Goal: Task Accomplishment & Management: Use online tool/utility

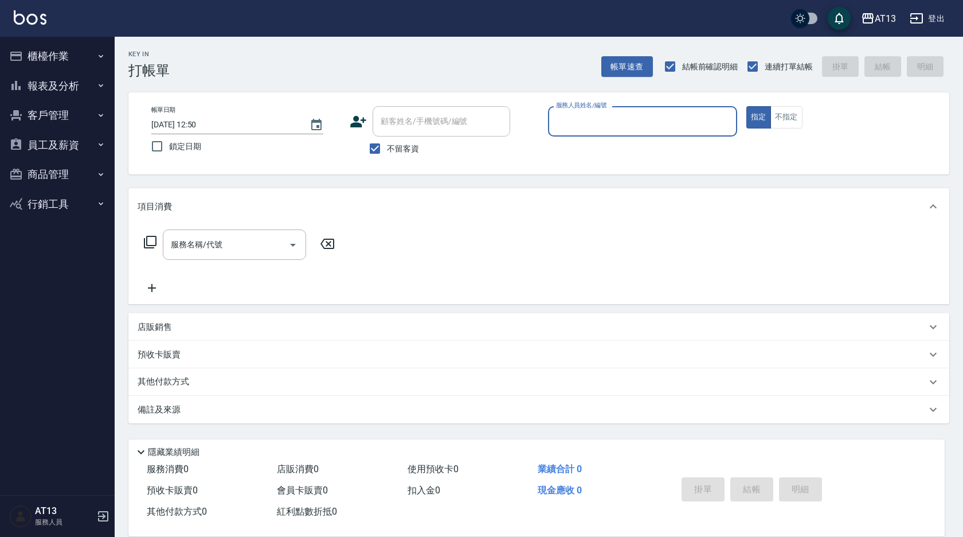
click at [614, 118] on input "服務人員姓名/編號" at bounding box center [642, 121] width 179 height 20
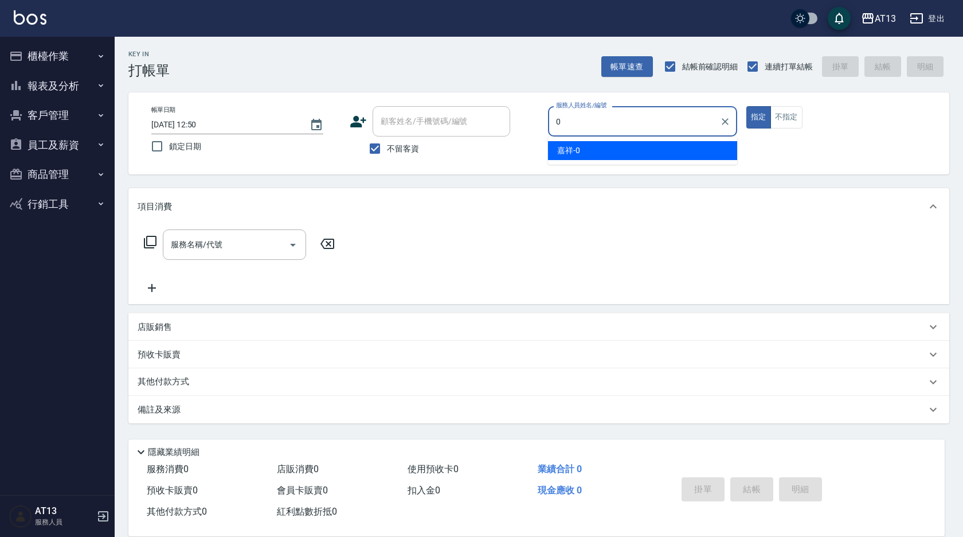
type input "0"
type button "true"
type input "嘉祥-0"
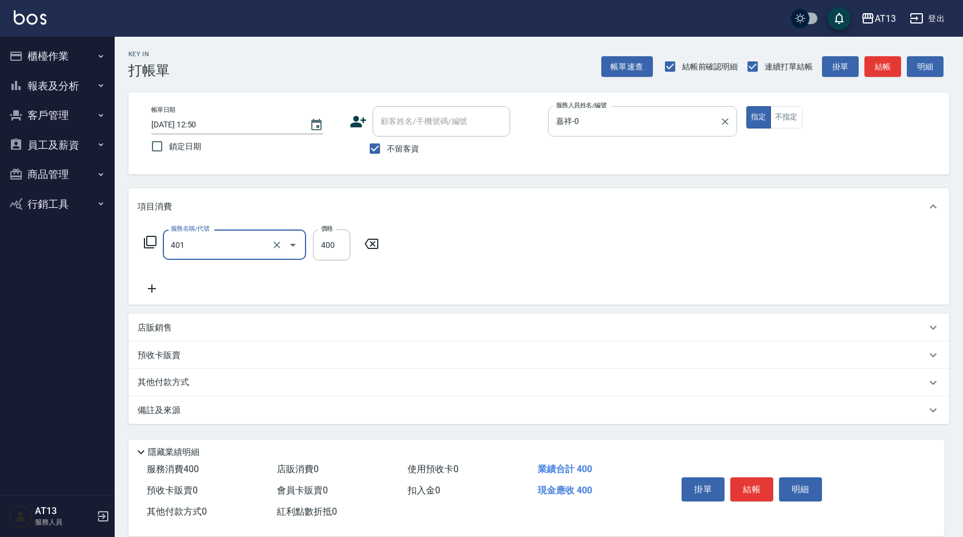
type input "剪髮(401)"
type input "200"
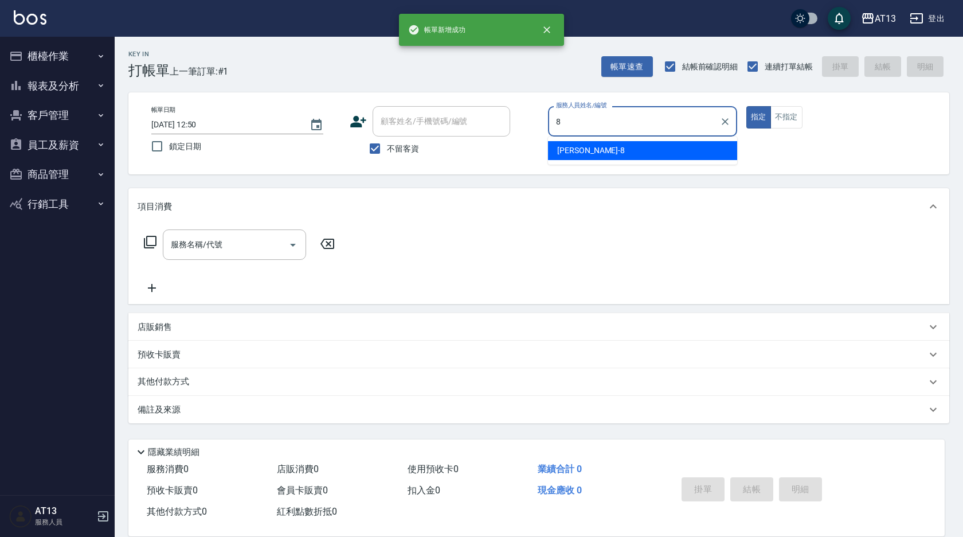
type input "[PERSON_NAME]-8"
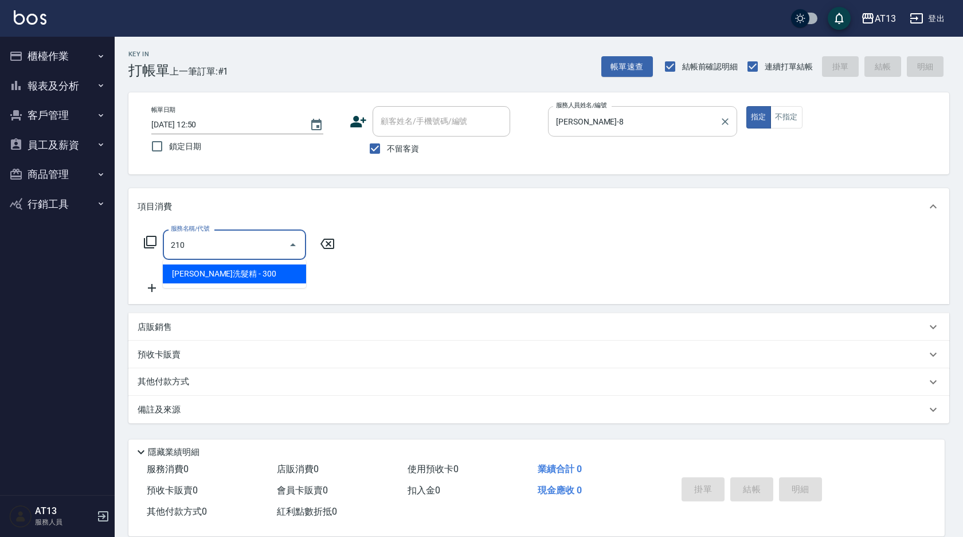
type input "歐娜洗髮精(210)"
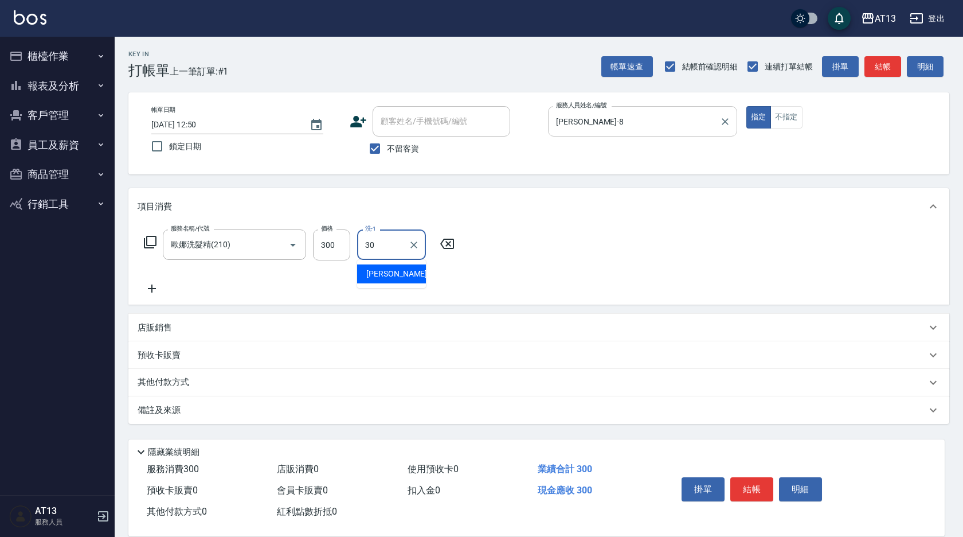
type input "[PERSON_NAME]妡-30"
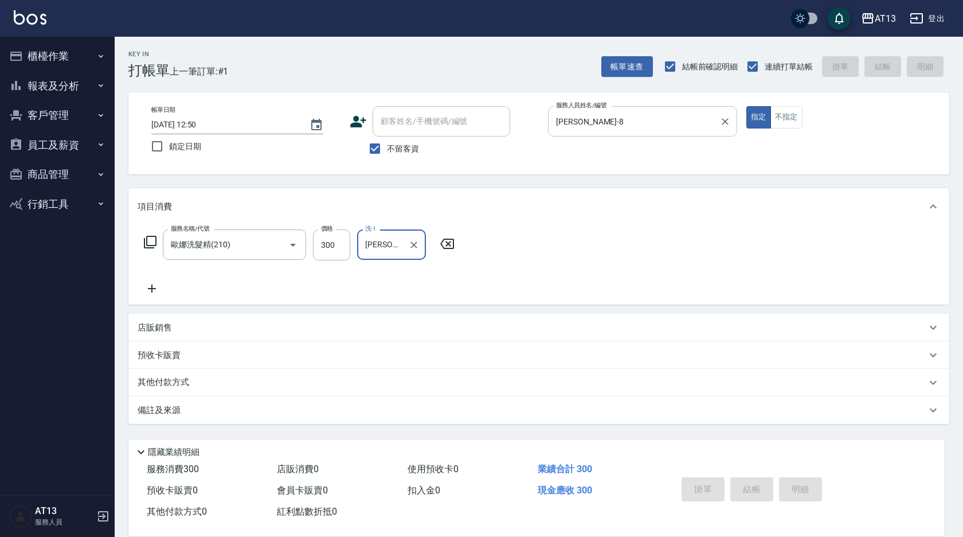
type input "[DATE] 12:51"
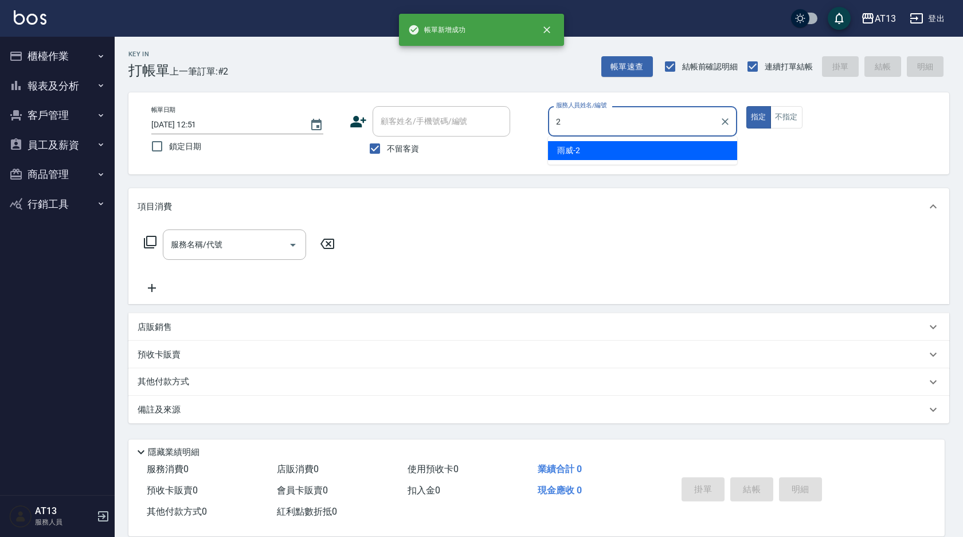
type input "雨威-2"
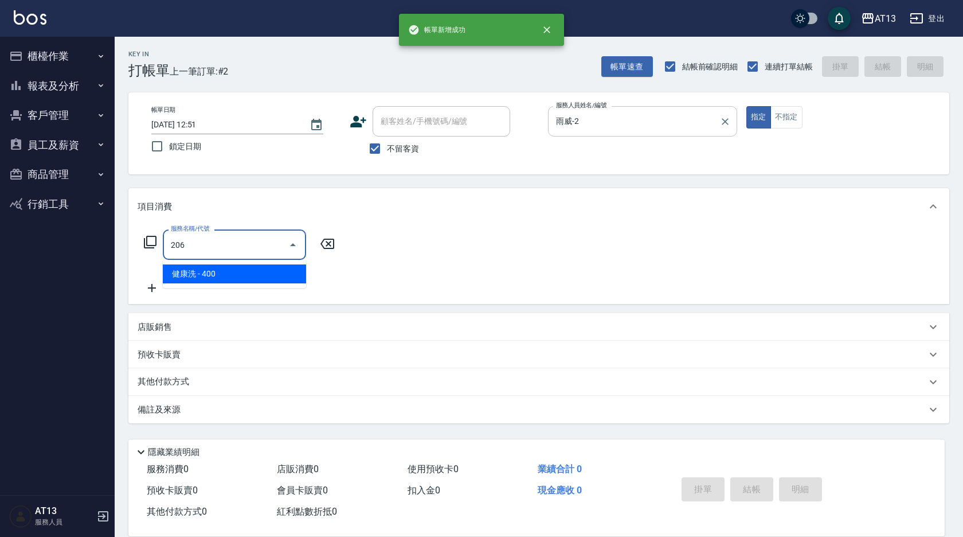
type input "健康洗(206)"
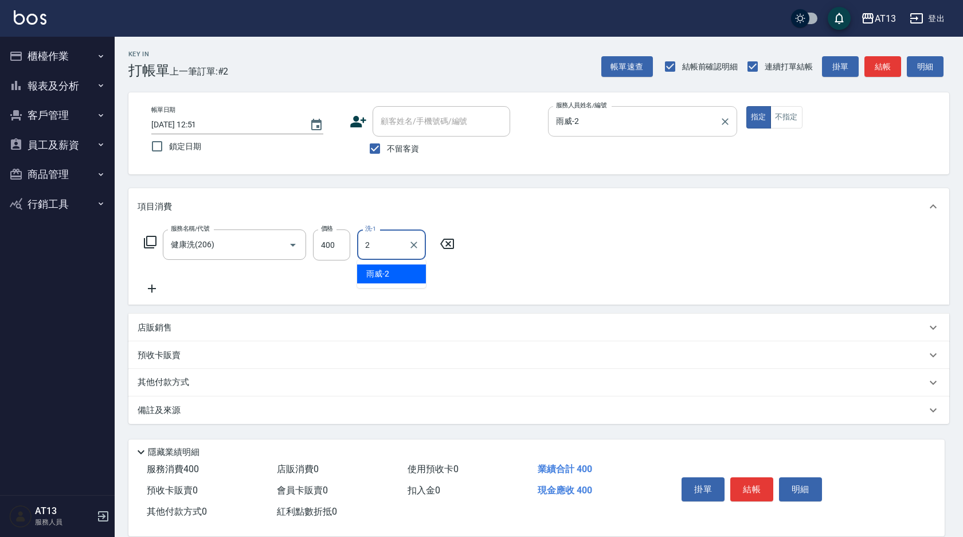
type input "雨威-2"
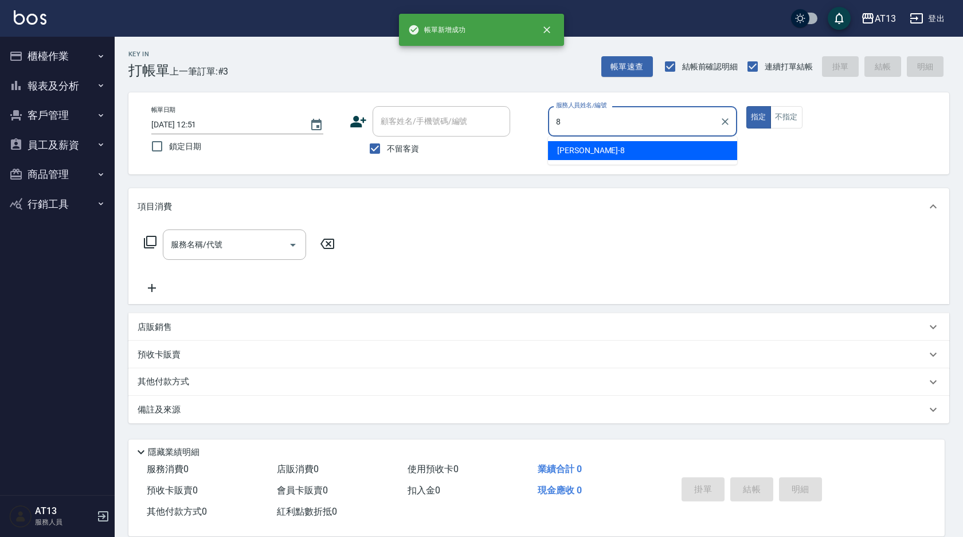
type input "[PERSON_NAME]-8"
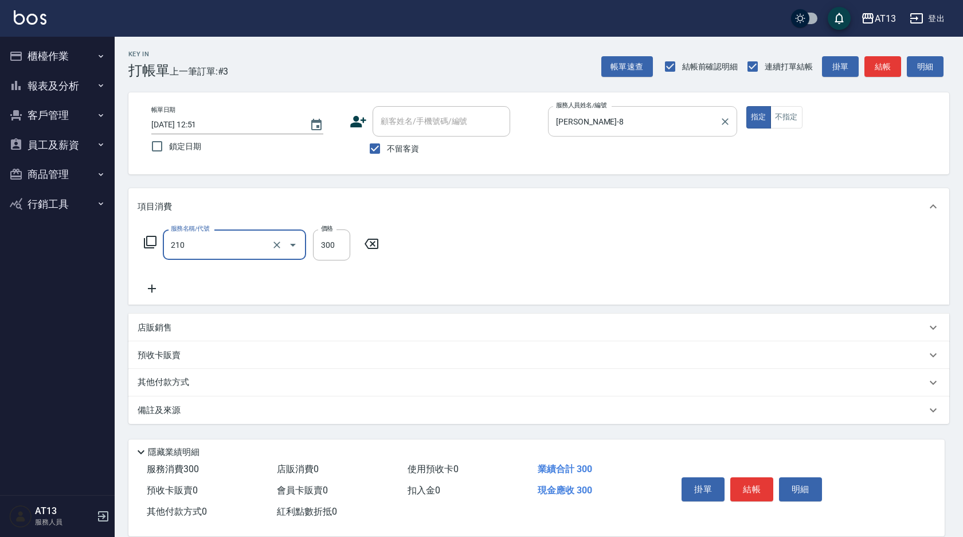
type input "歐娜洗髮精(210)"
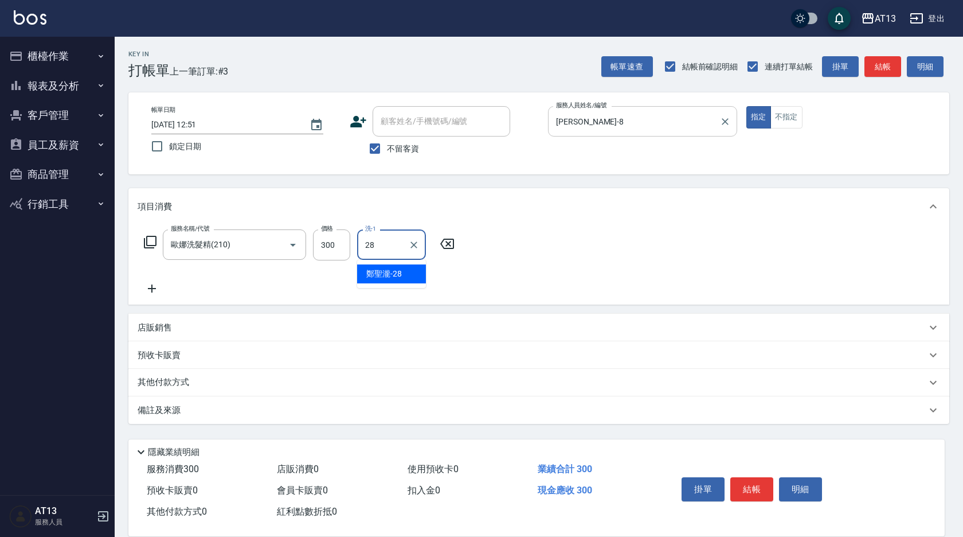
type input "[PERSON_NAME]-28"
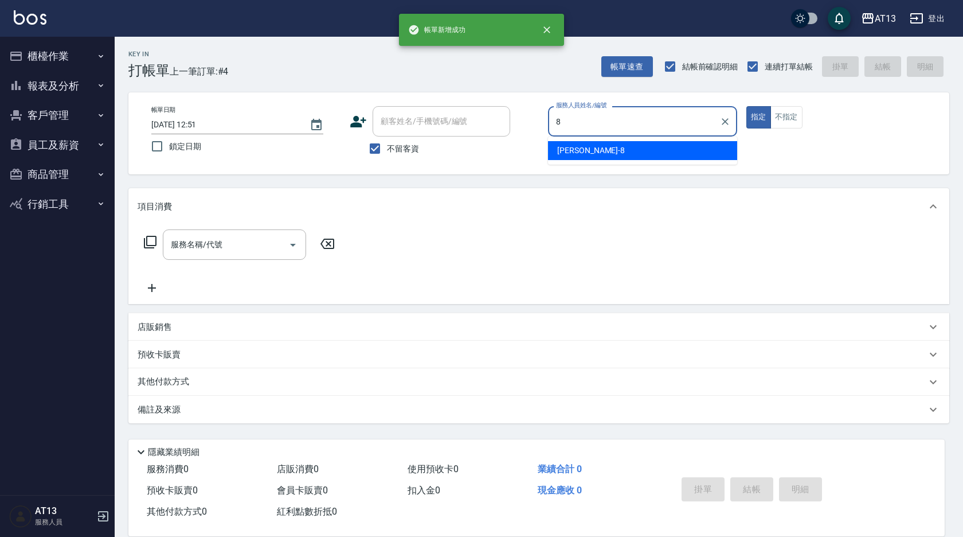
type input "[PERSON_NAME]-8"
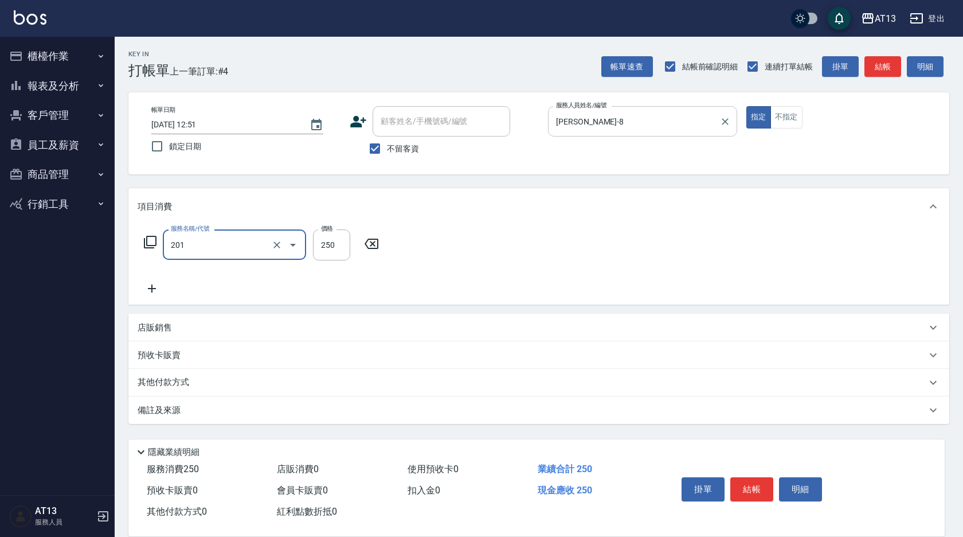
type input "洗髮(201)"
type input "[PERSON_NAME]-23"
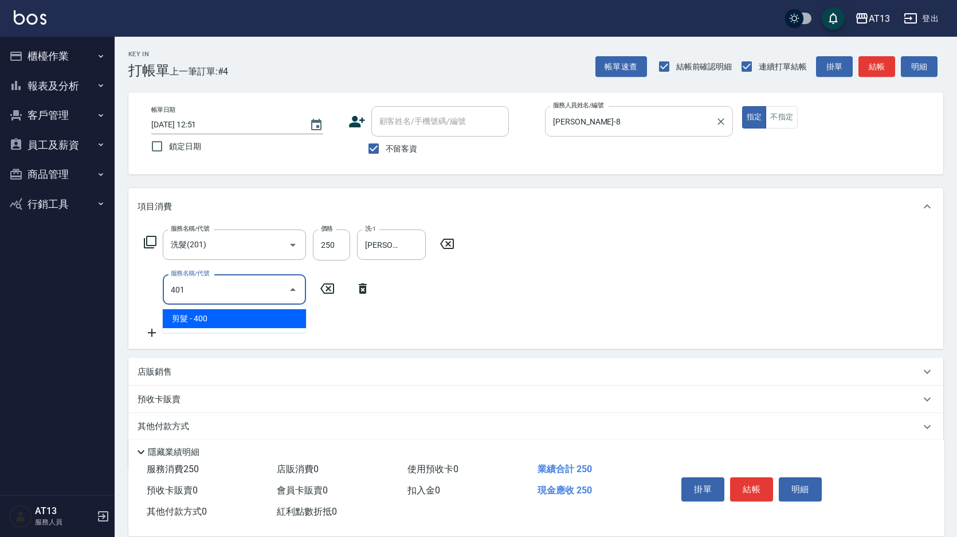
type input "剪髮(401)"
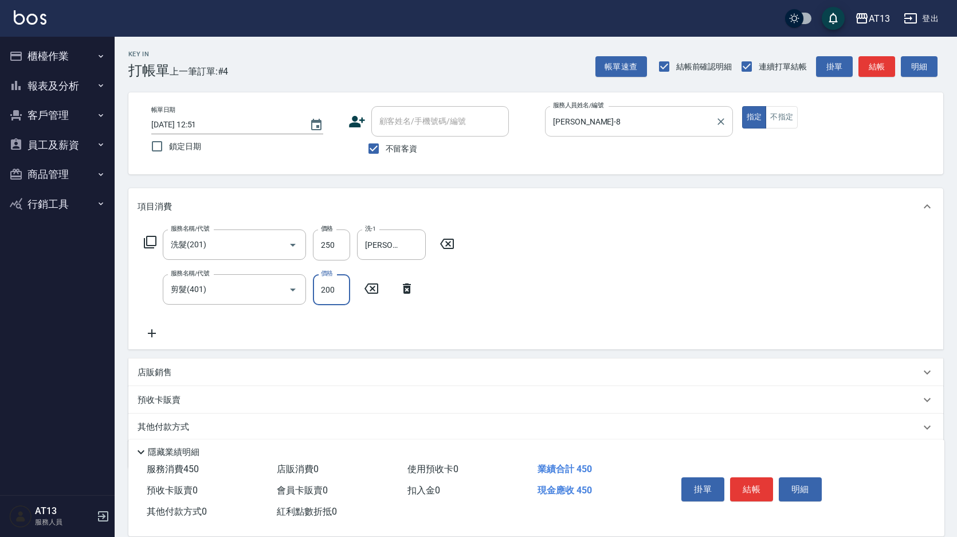
type input "200"
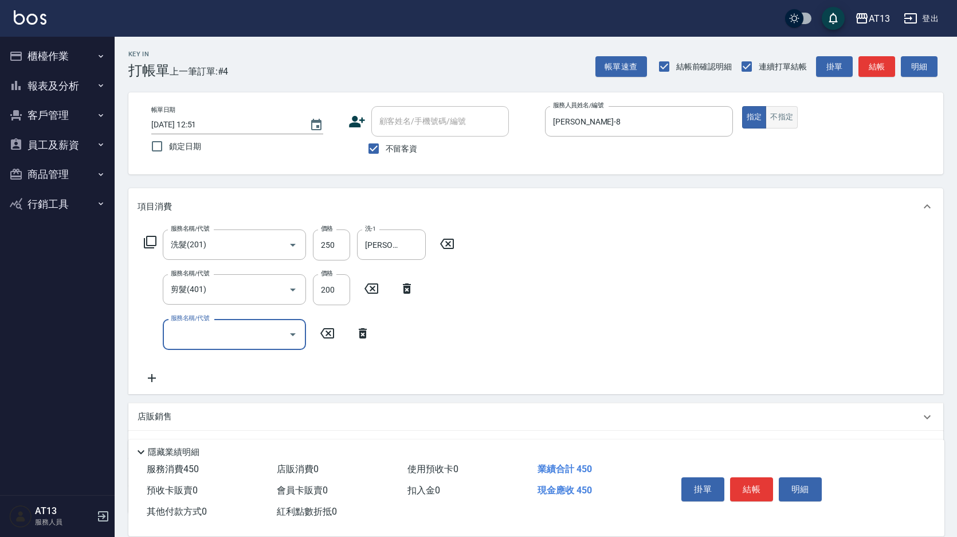
click at [778, 116] on button "不指定" at bounding box center [782, 117] width 32 height 22
type button "false"
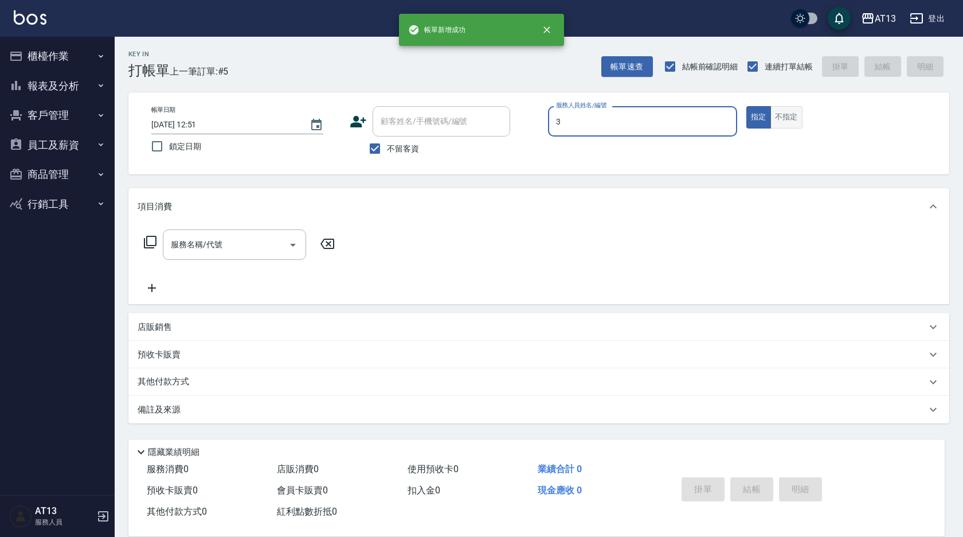
type input "[PERSON_NAME]-3"
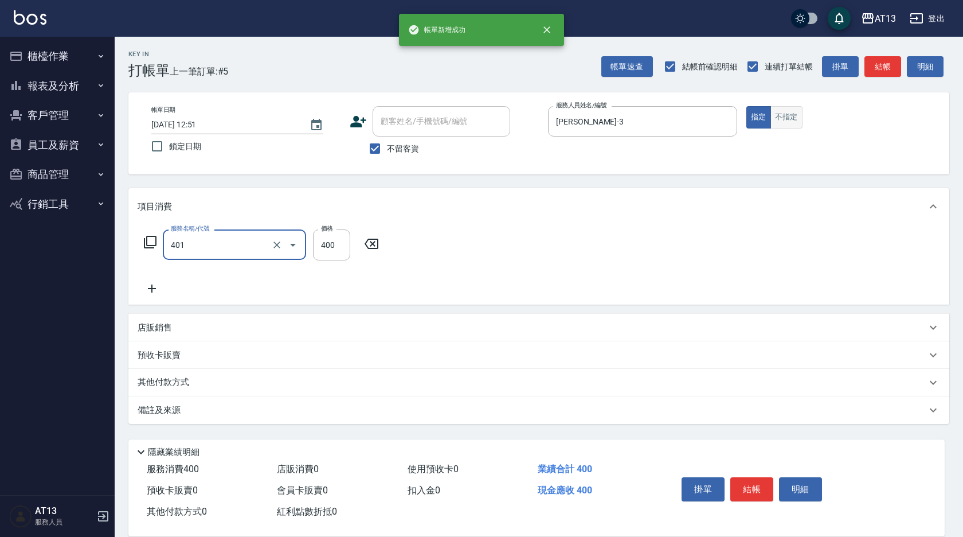
type input "剪髮(401)"
type input "150"
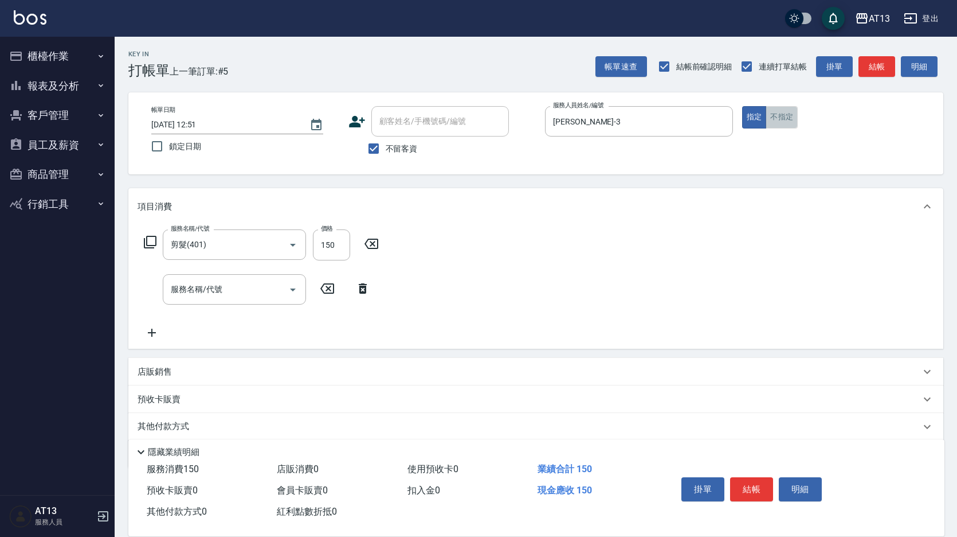
click at [778, 116] on button "不指定" at bounding box center [782, 117] width 32 height 22
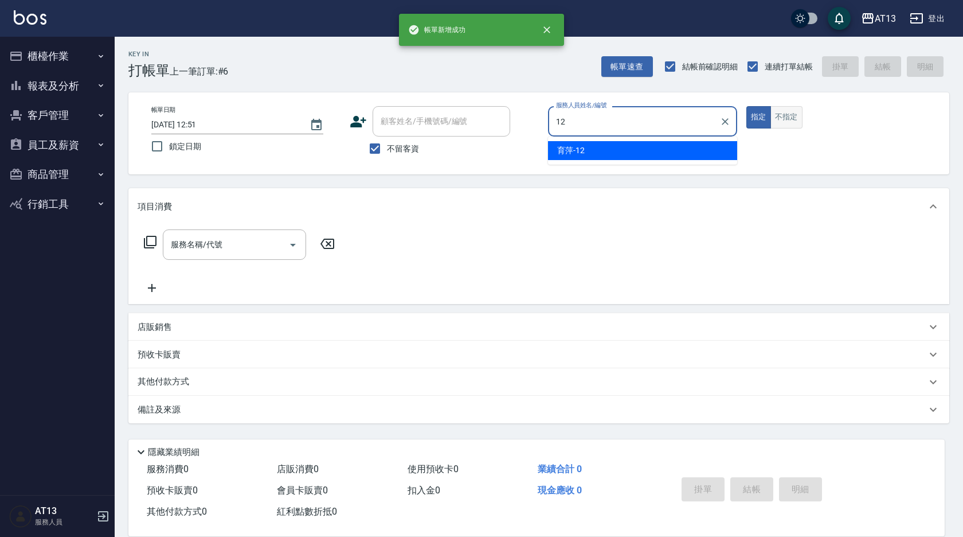
type input "育[PERSON_NAME]-12"
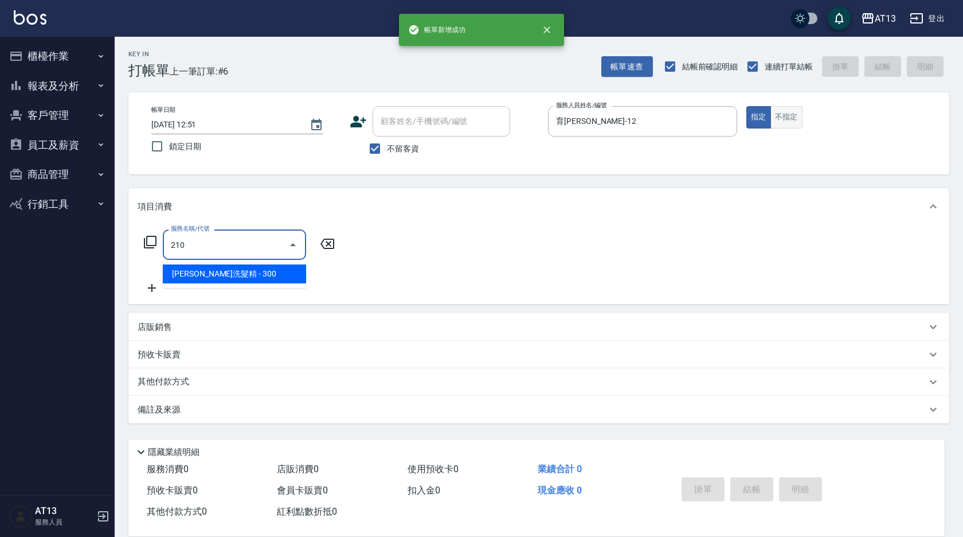
type input "歐娜洗髮精(210)"
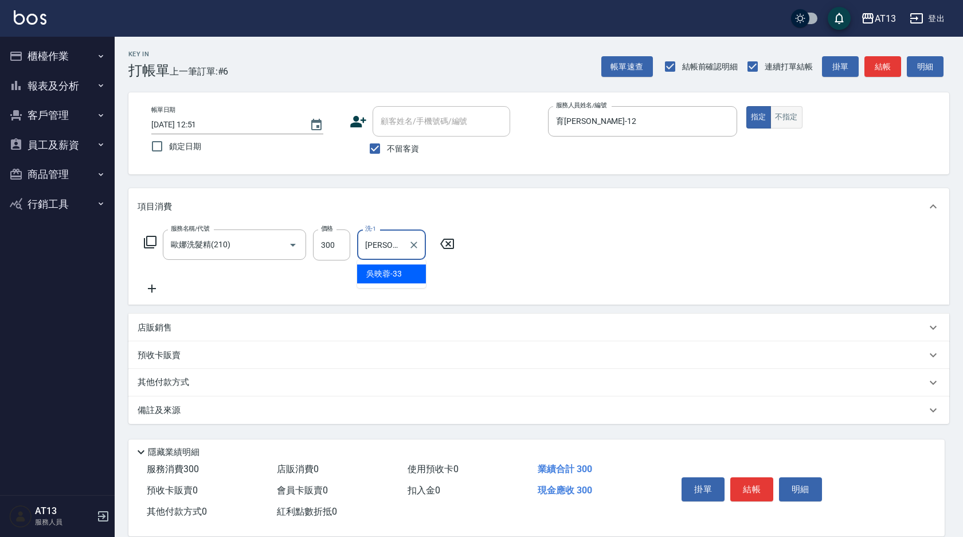
type input "[PERSON_NAME]-33"
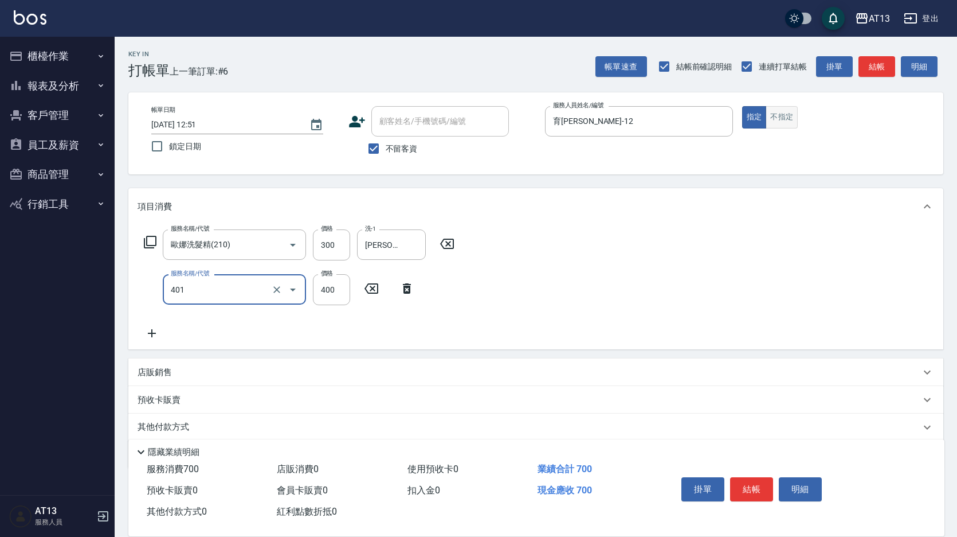
type input "剪髮(401)"
type input "500"
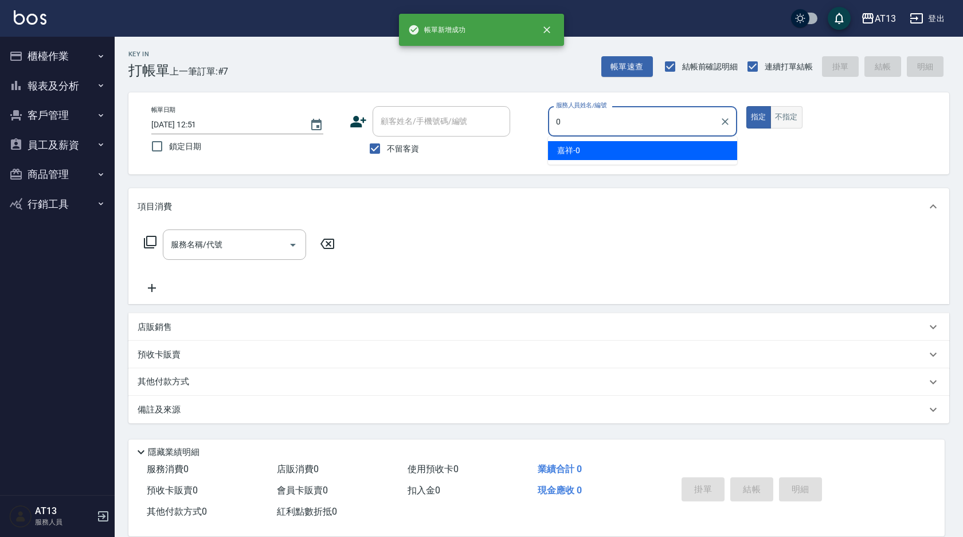
type input "嘉祥-0"
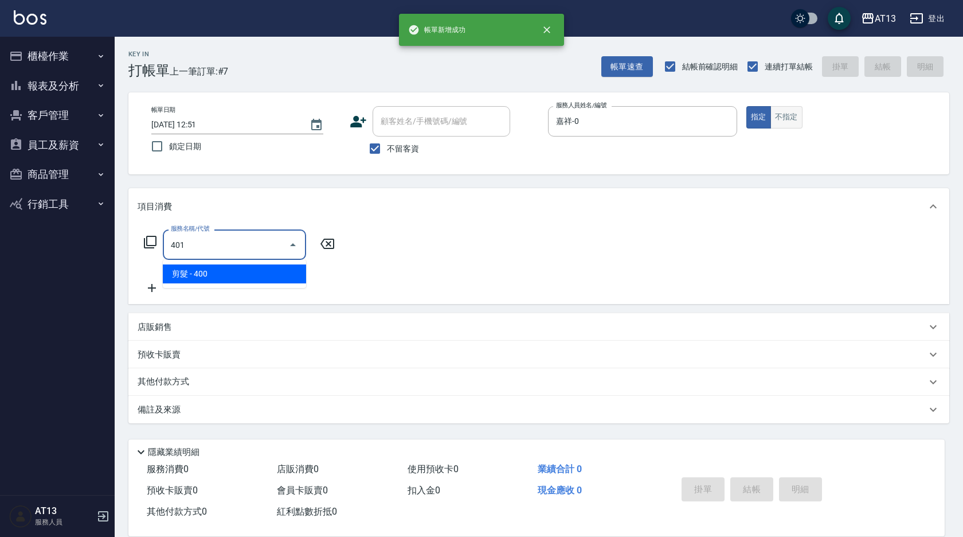
type input "剪髮(401)"
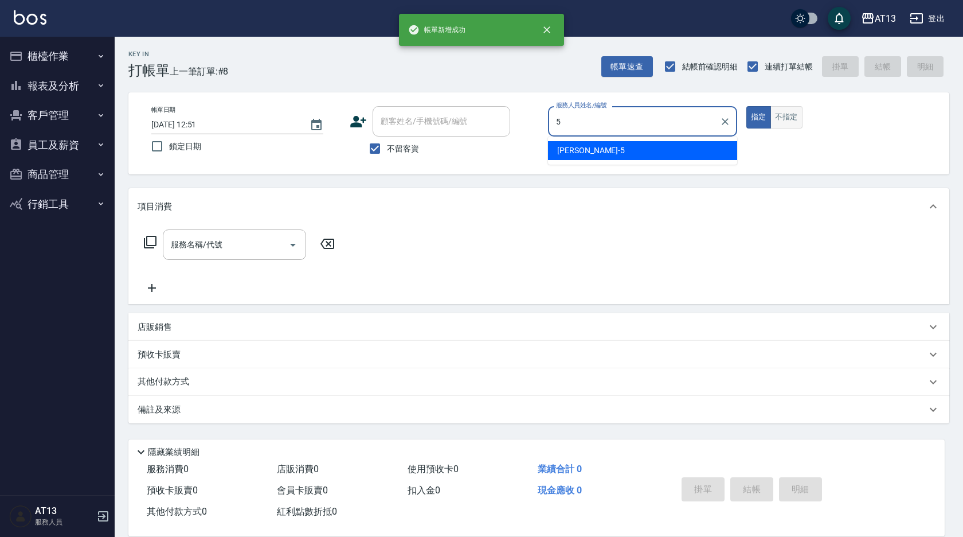
type input "[PERSON_NAME]-5"
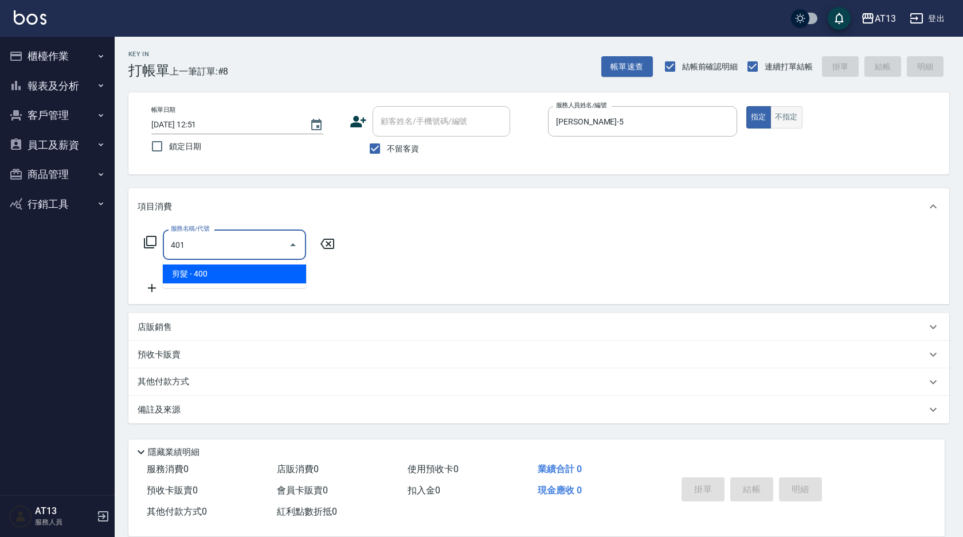
type input "剪髮(401)"
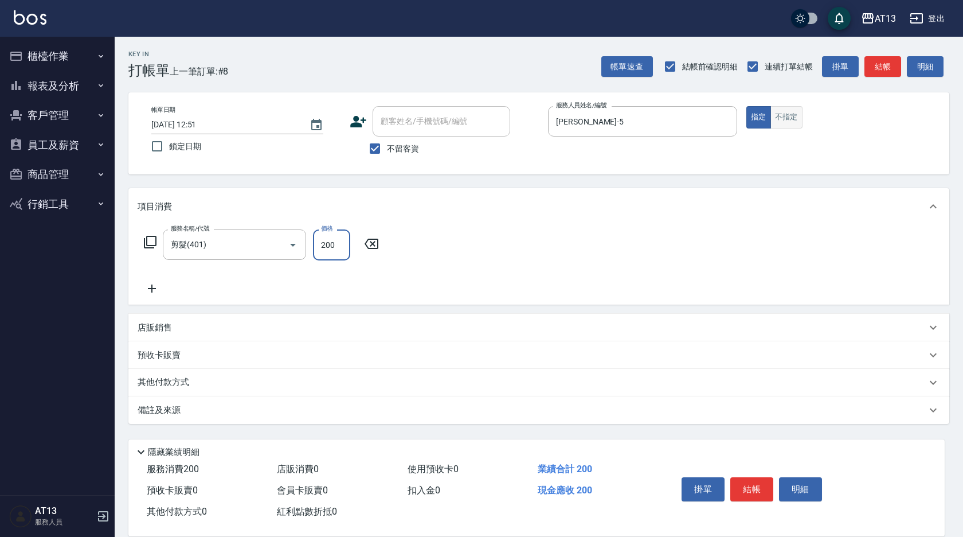
type input "200"
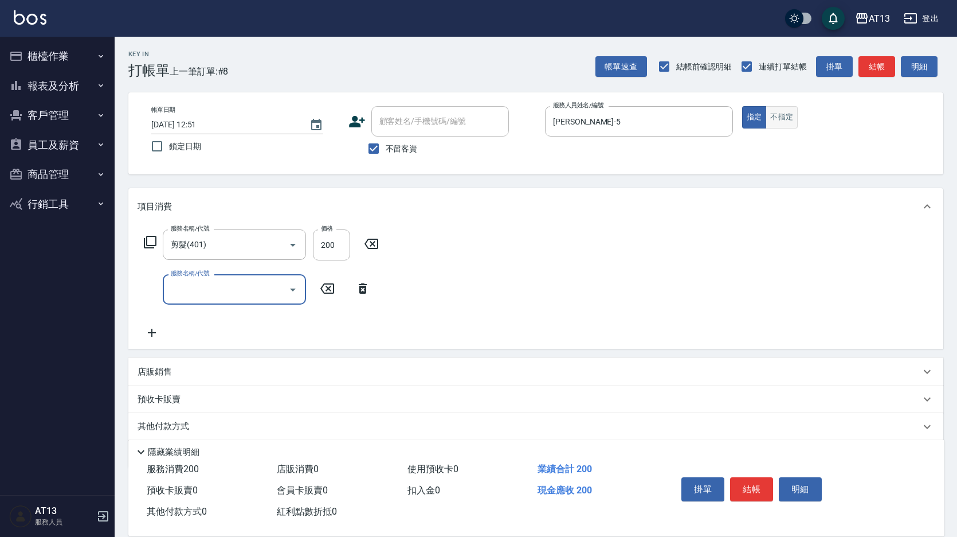
click at [774, 115] on button "不指定" at bounding box center [782, 117] width 32 height 22
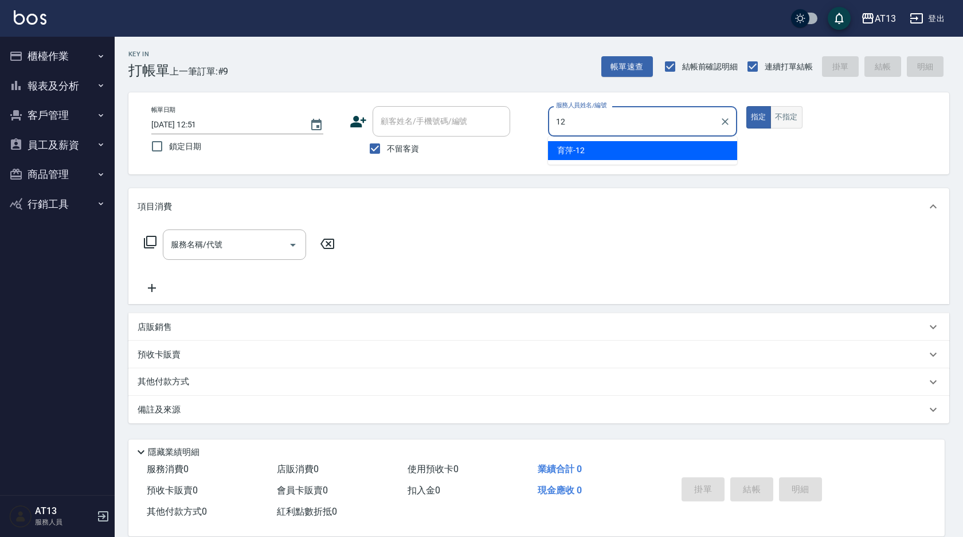
type input "育[PERSON_NAME]-12"
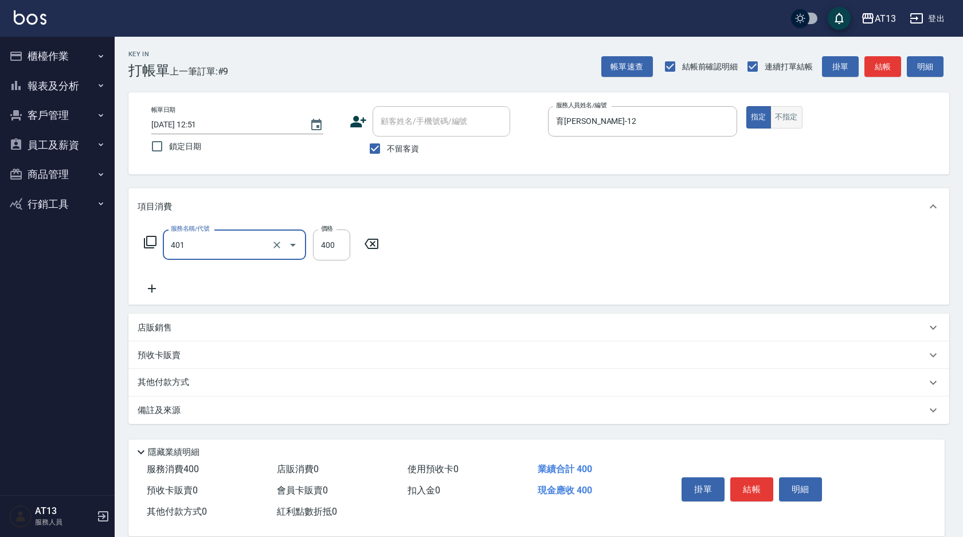
type input "剪髮(401)"
type input "500"
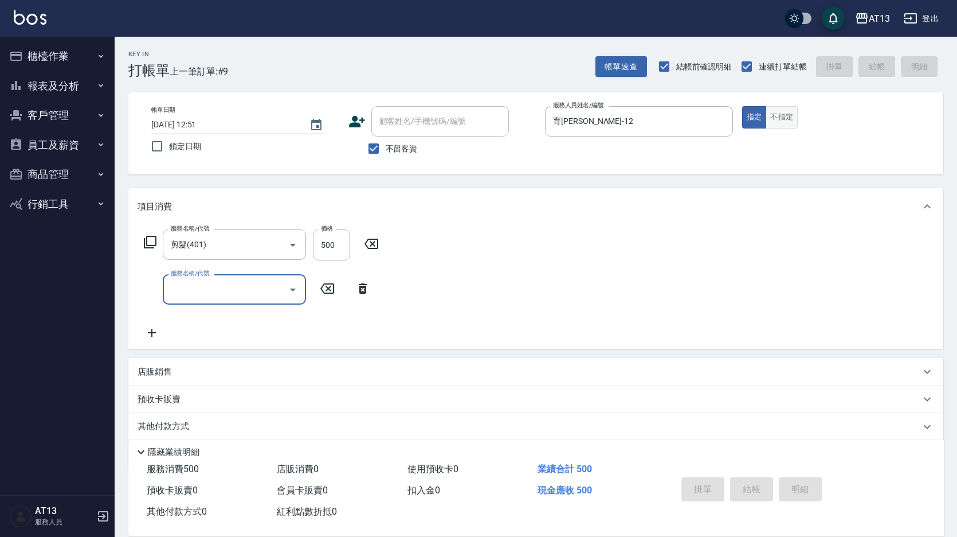
type input "[DATE] 12:52"
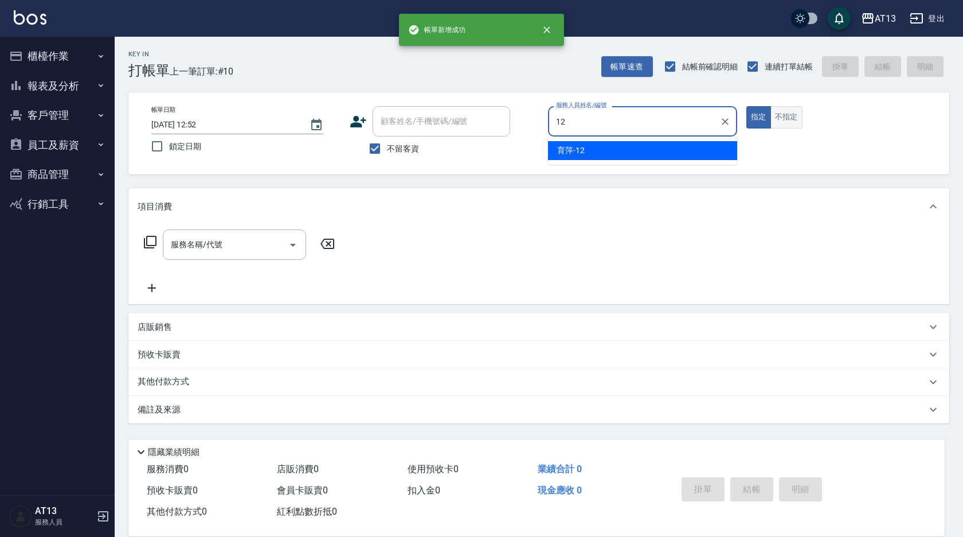
type input "育[PERSON_NAME]-12"
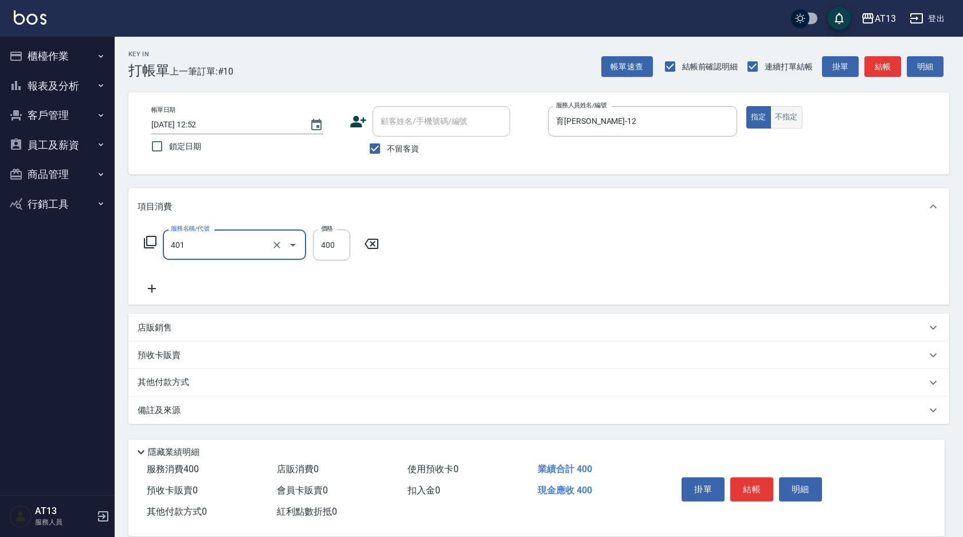
type input "剪髮(401)"
type input "50"
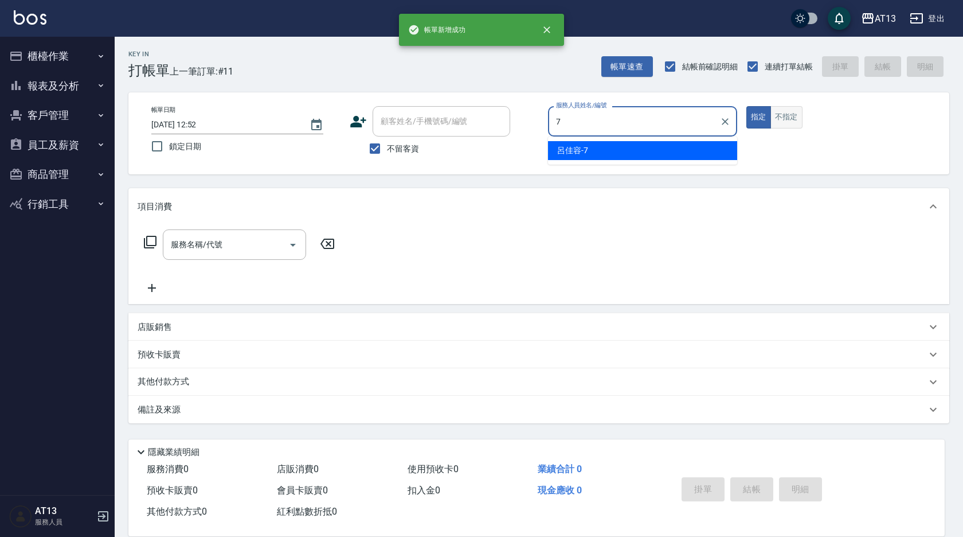
type input "呂佳容-7"
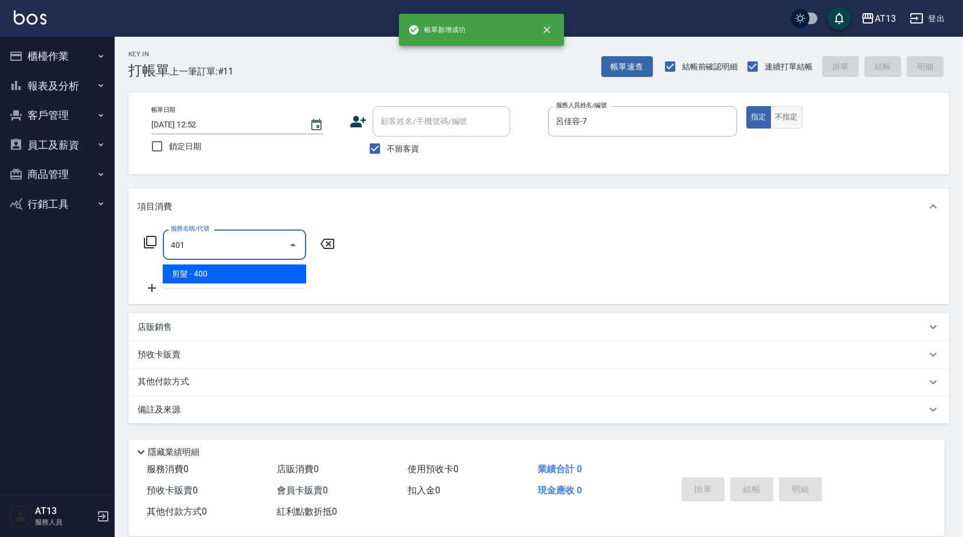
type input "剪髮(401)"
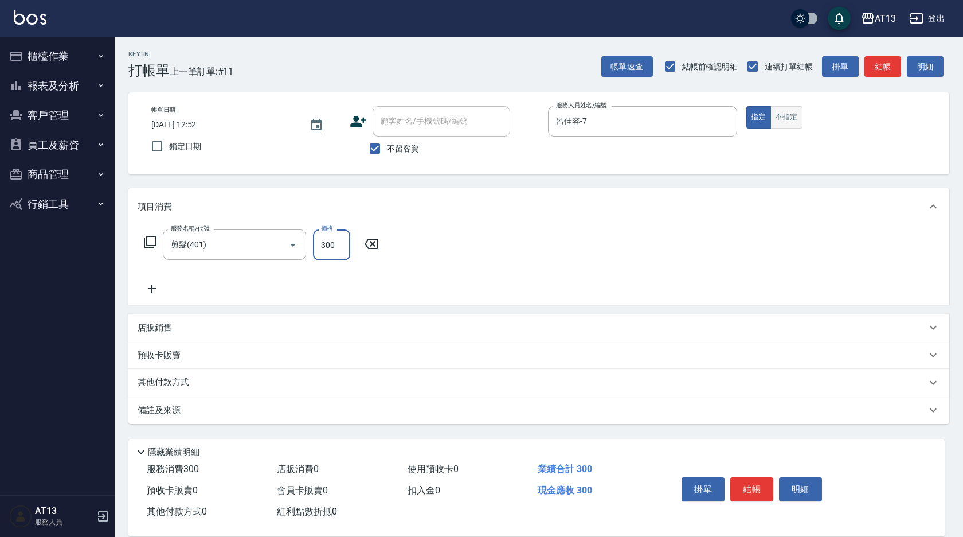
type input "300"
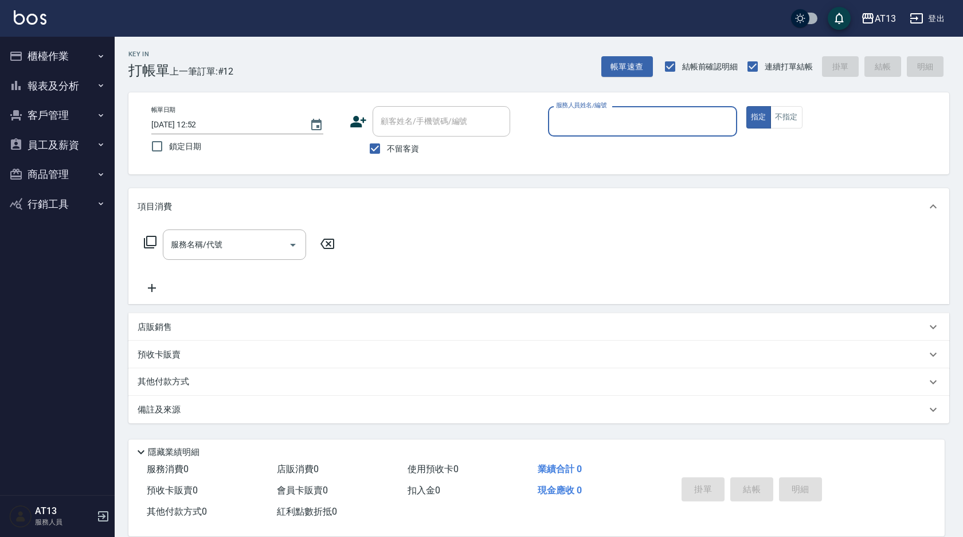
drag, startPoint x: 775, startPoint y: 112, endPoint x: 780, endPoint y: 105, distance: 8.6
click at [777, 113] on button "不指定" at bounding box center [786, 117] width 32 height 22
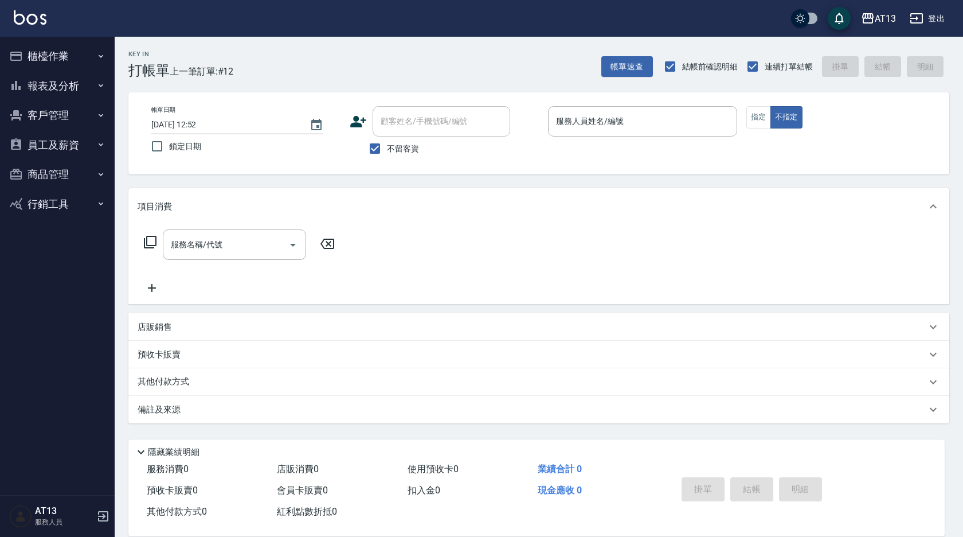
click at [790, 430] on div "Key In 打帳單 上一筆訂單:#12 帳單速查 結帳前確認明細 連續打單結帳 掛單 結帳 明細 帳單日期 [DATE] 12:52 鎖定日期 顧客姓名/手…" at bounding box center [539, 285] width 848 height 496
